Goal: Task Accomplishment & Management: Manage account settings

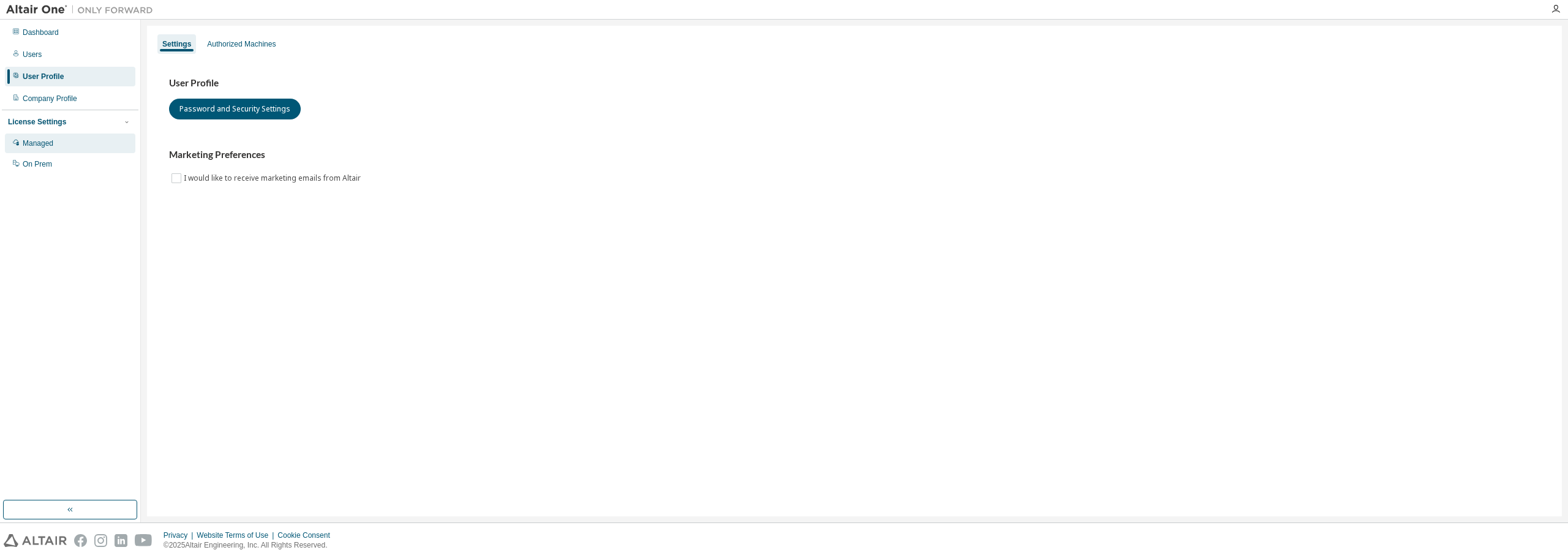
click at [56, 137] on div "Managed" at bounding box center [69, 143] width 130 height 19
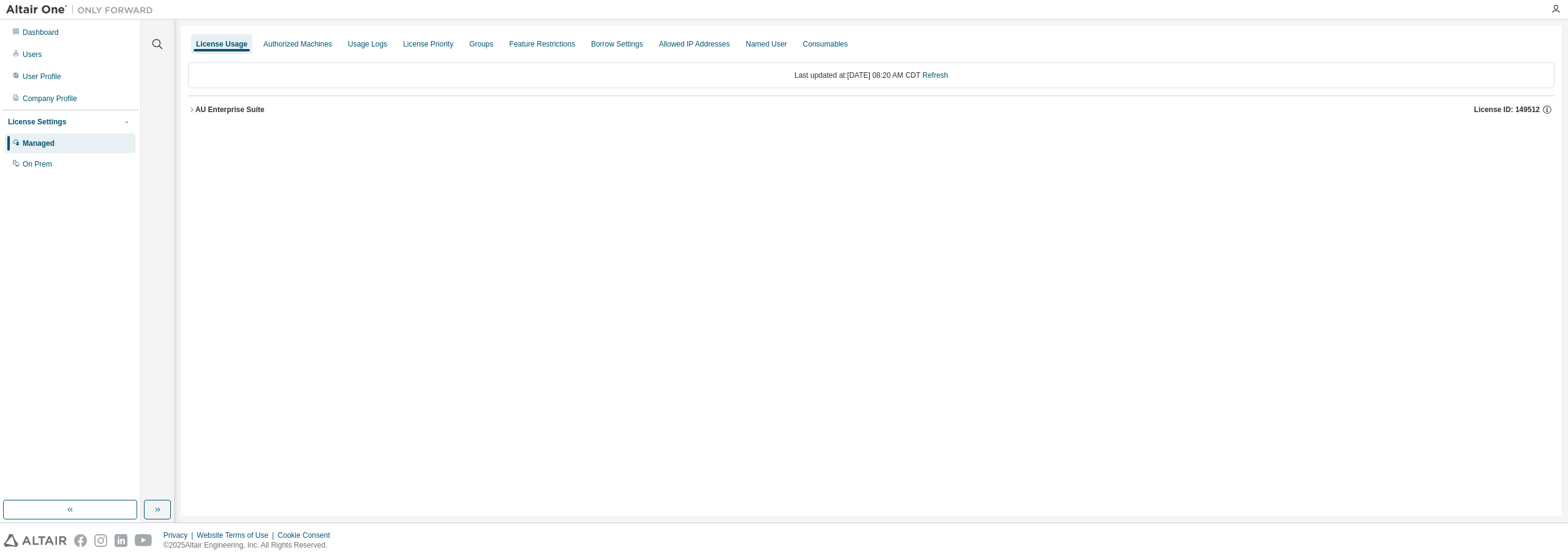
click at [193, 111] on icon "button" at bounding box center [192, 109] width 7 height 7
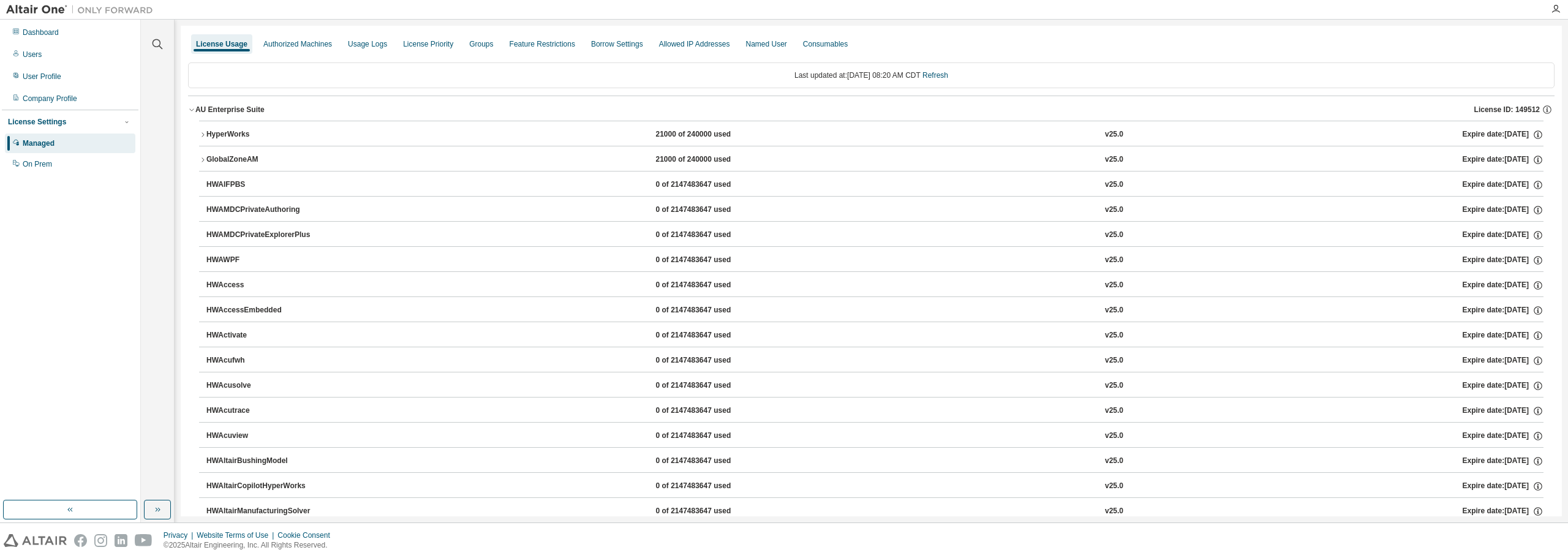
click at [204, 131] on icon "button" at bounding box center [202, 134] width 7 height 7
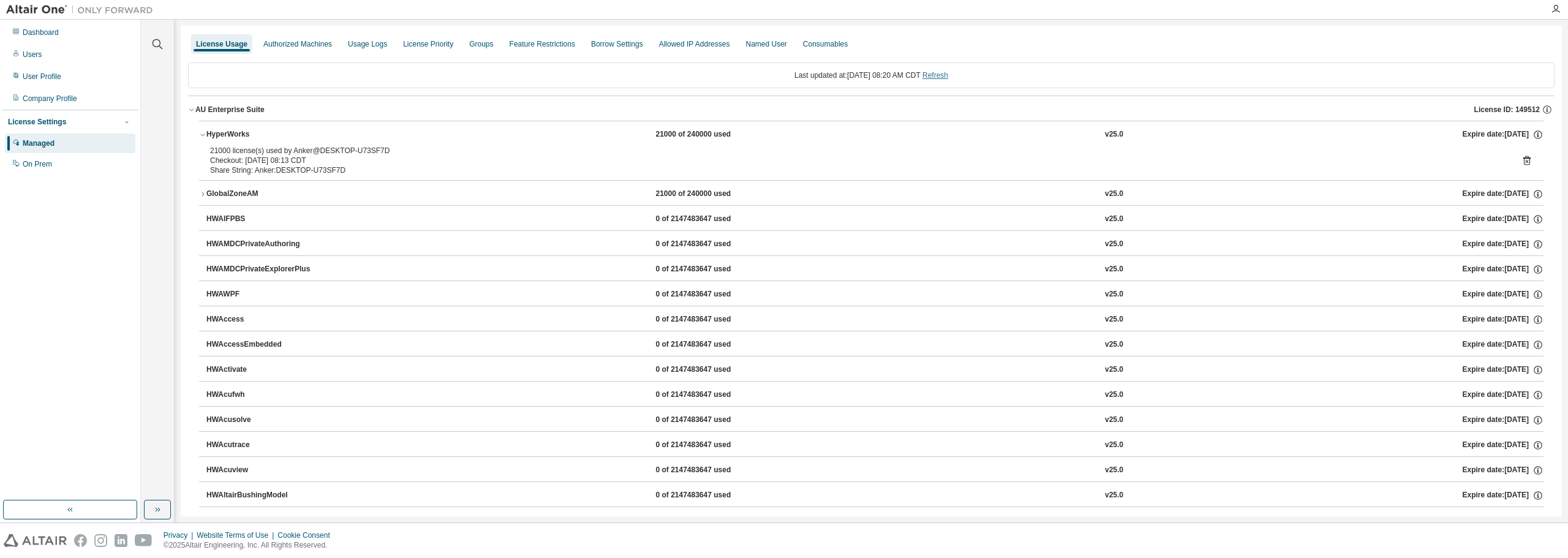
click at [948, 76] on link "Refresh" at bounding box center [935, 75] width 26 height 9
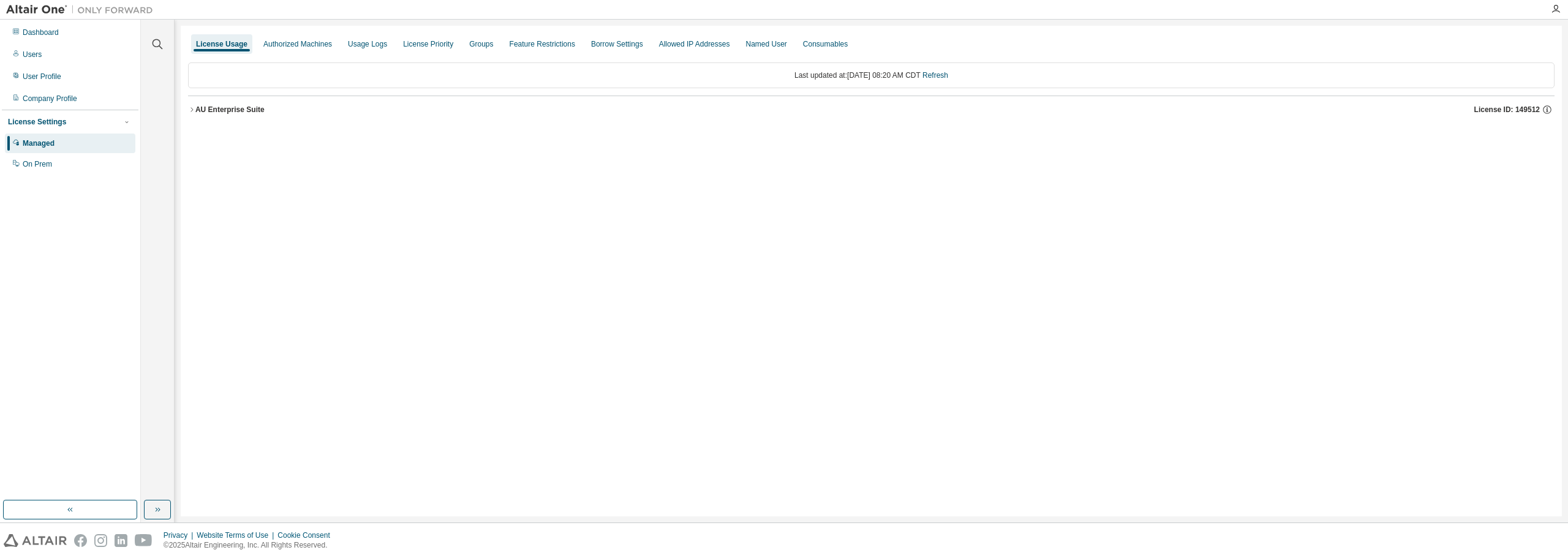
click at [192, 110] on icon "button" at bounding box center [192, 109] width 7 height 7
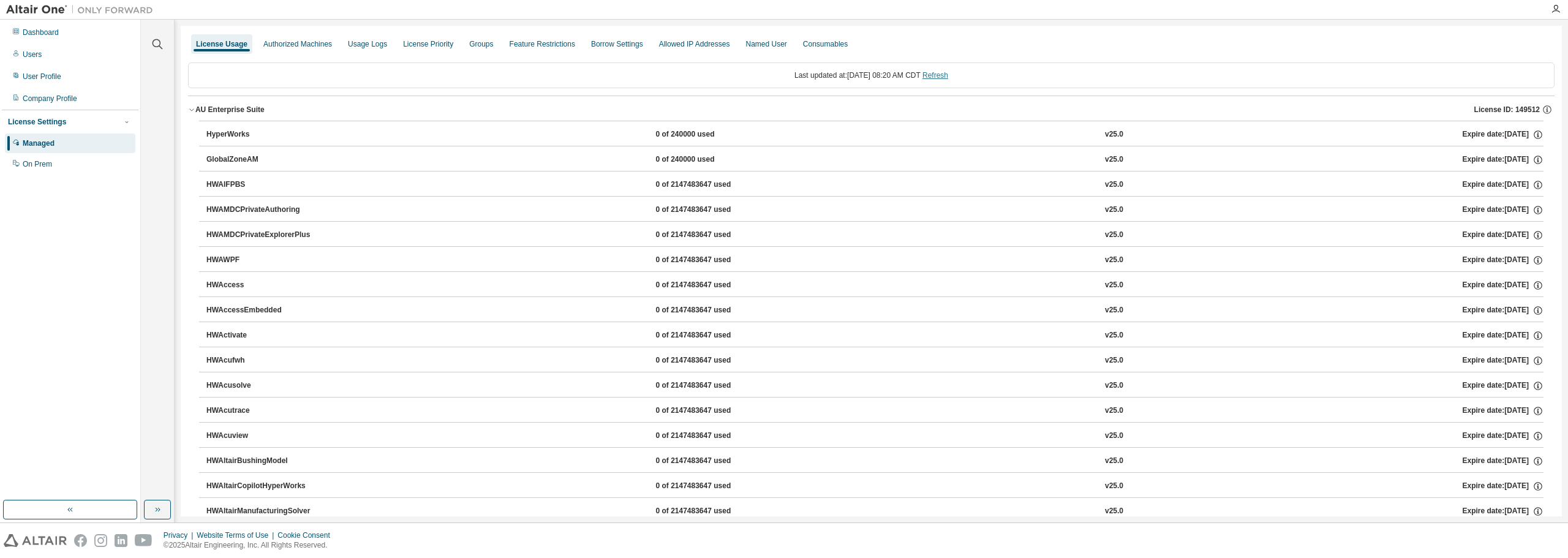
click at [948, 75] on link "Refresh" at bounding box center [935, 75] width 26 height 9
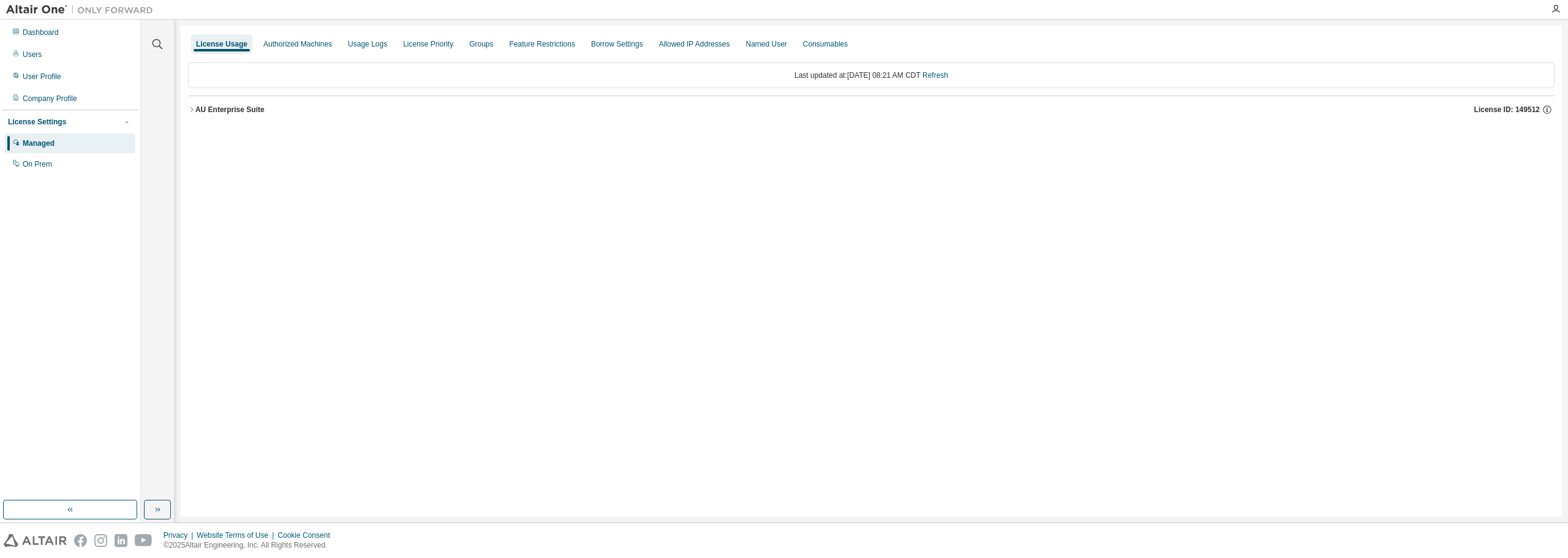
click at [191, 111] on icon "button" at bounding box center [192, 109] width 7 height 7
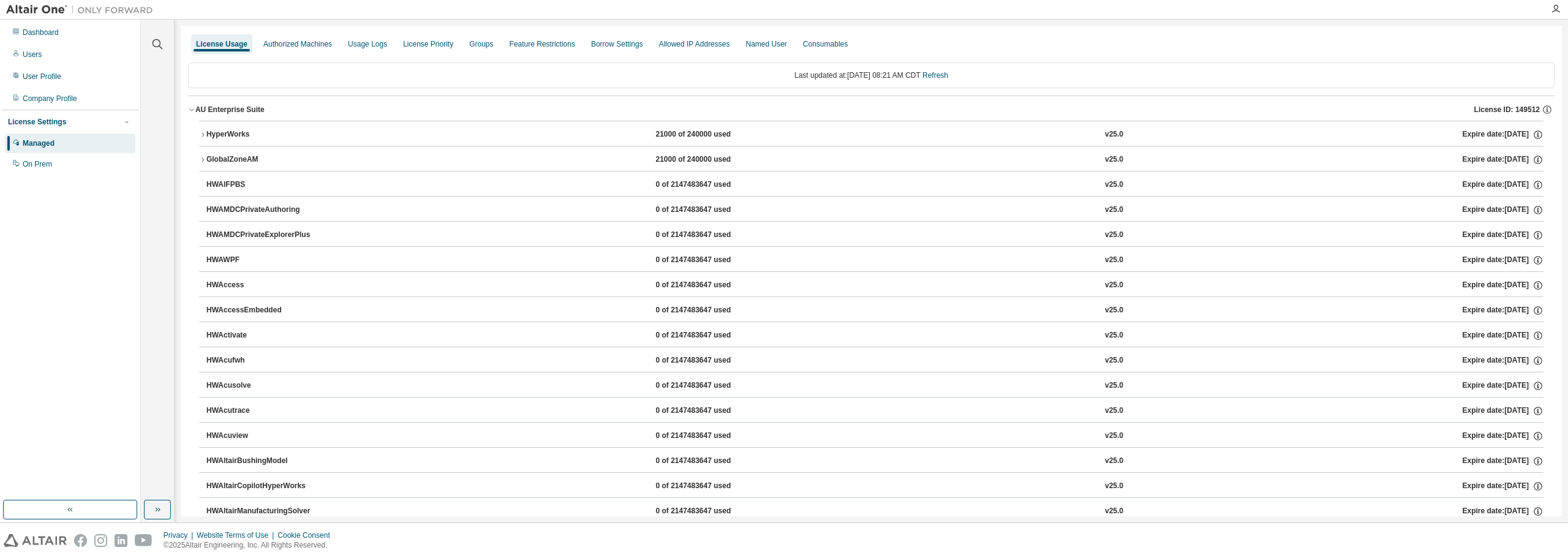
click at [200, 134] on icon "button" at bounding box center [202, 134] width 7 height 7
